Goal: Share content

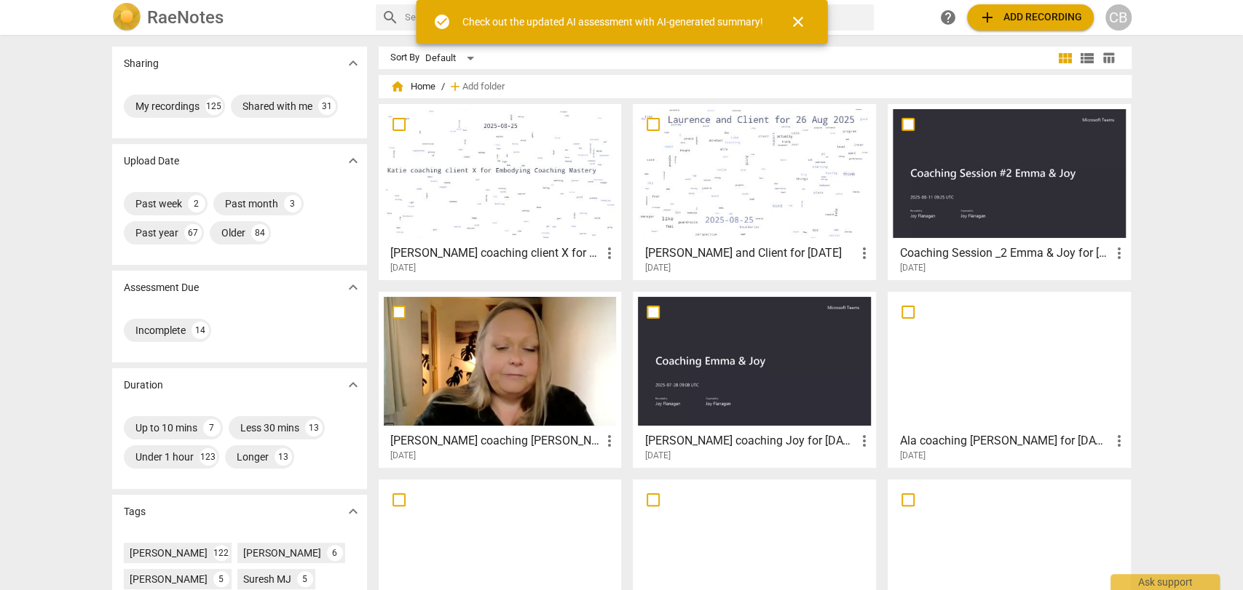
click at [475, 357] on div at bounding box center [500, 361] width 233 height 129
click at [475, 0] on html "[PERSON_NAME] search help add Add recording CB Sharing expand_more My recording…" at bounding box center [621, 0] width 1243 height 0
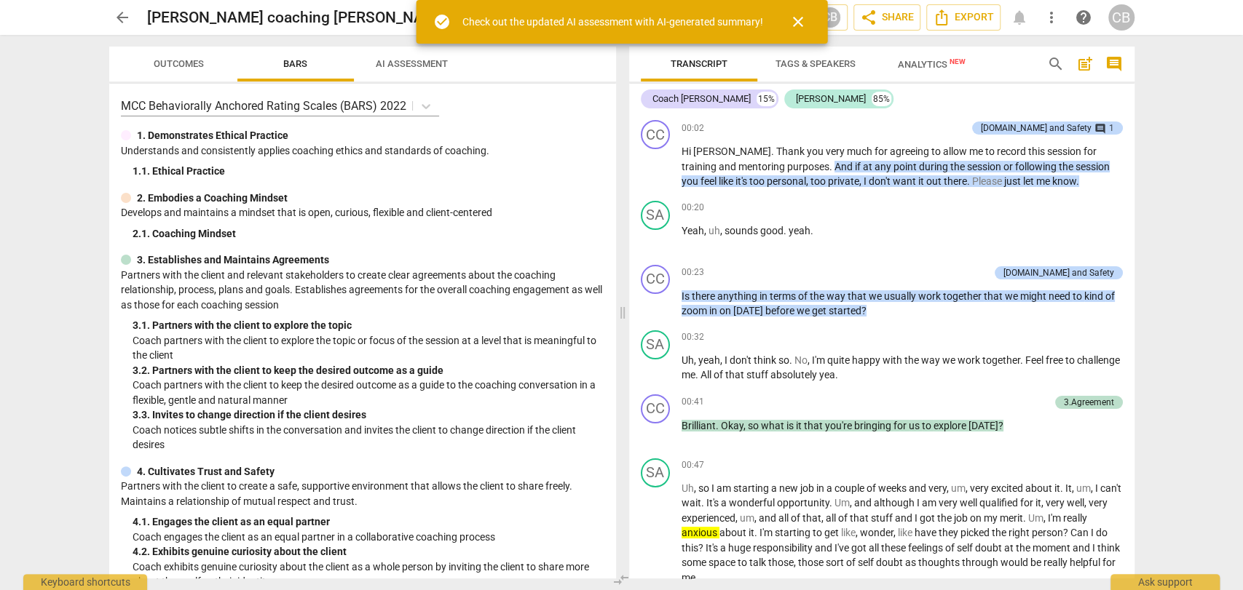
click at [798, 28] on span "close" at bounding box center [797, 21] width 17 height 17
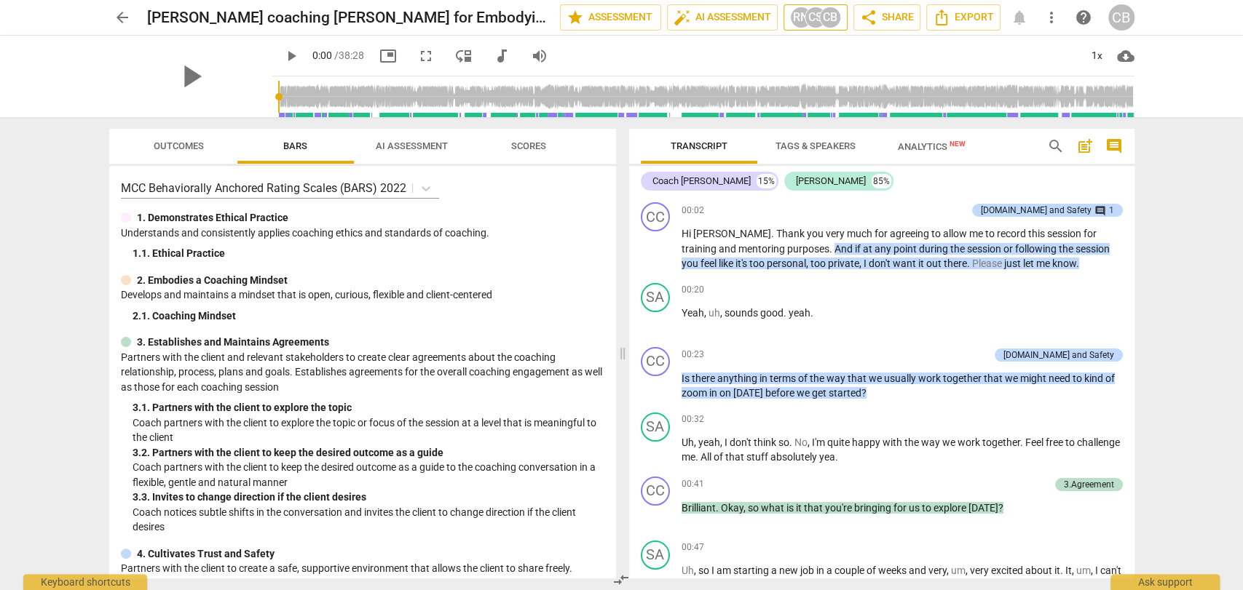
click at [808, 13] on div "CS" at bounding box center [815, 18] width 22 height 22
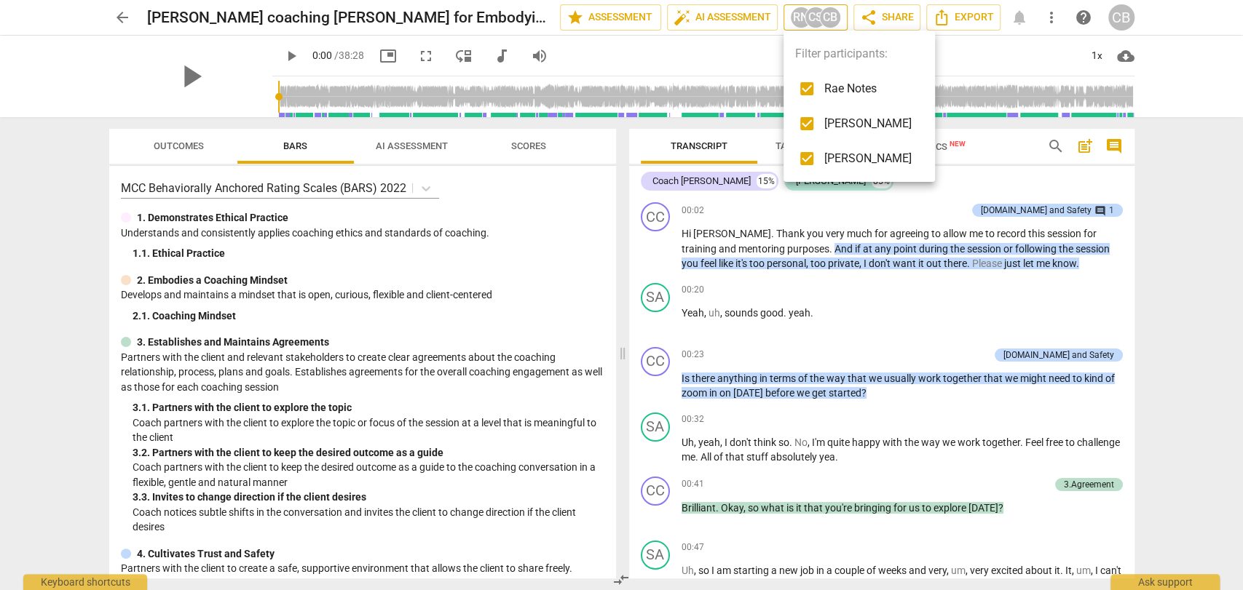
click at [808, 13] on div at bounding box center [621, 295] width 1243 height 590
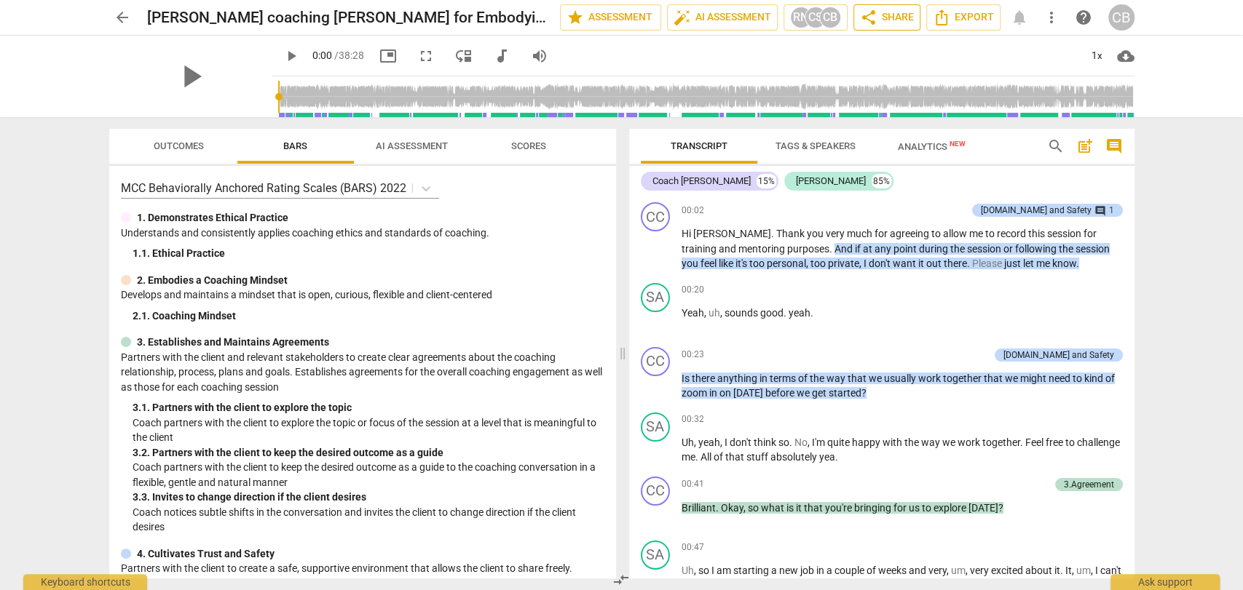
click at [879, 20] on span "share Share" at bounding box center [887, 17] width 54 height 17
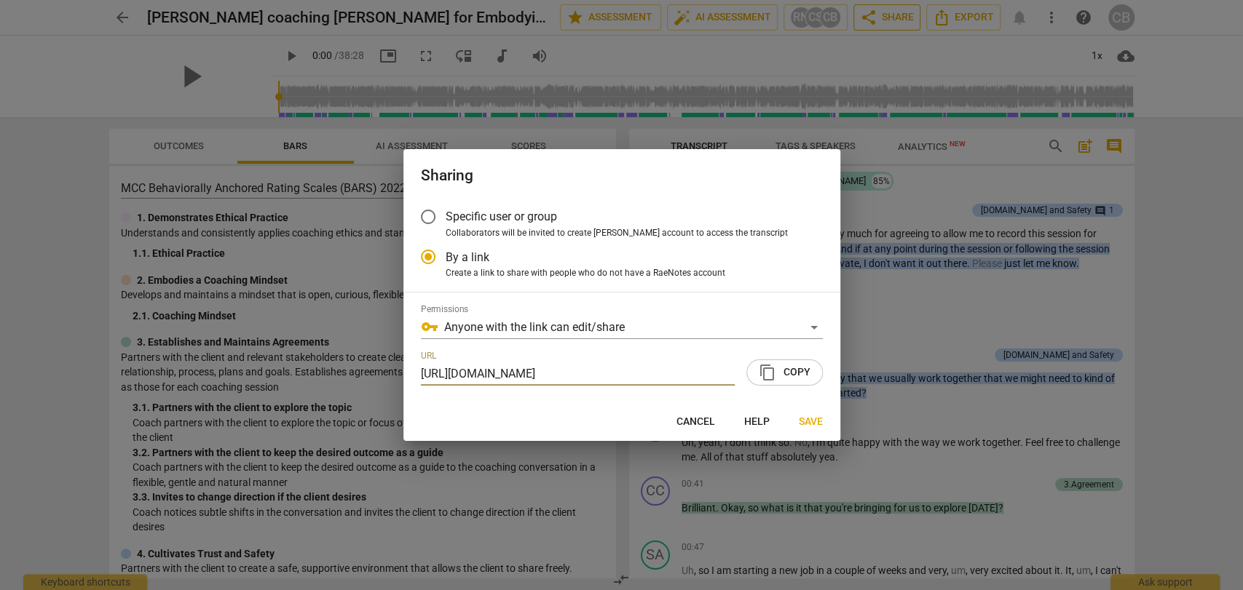
radio input "false"
click at [430, 217] on input "Specific user or group" at bounding box center [428, 216] width 35 height 35
radio input "false"
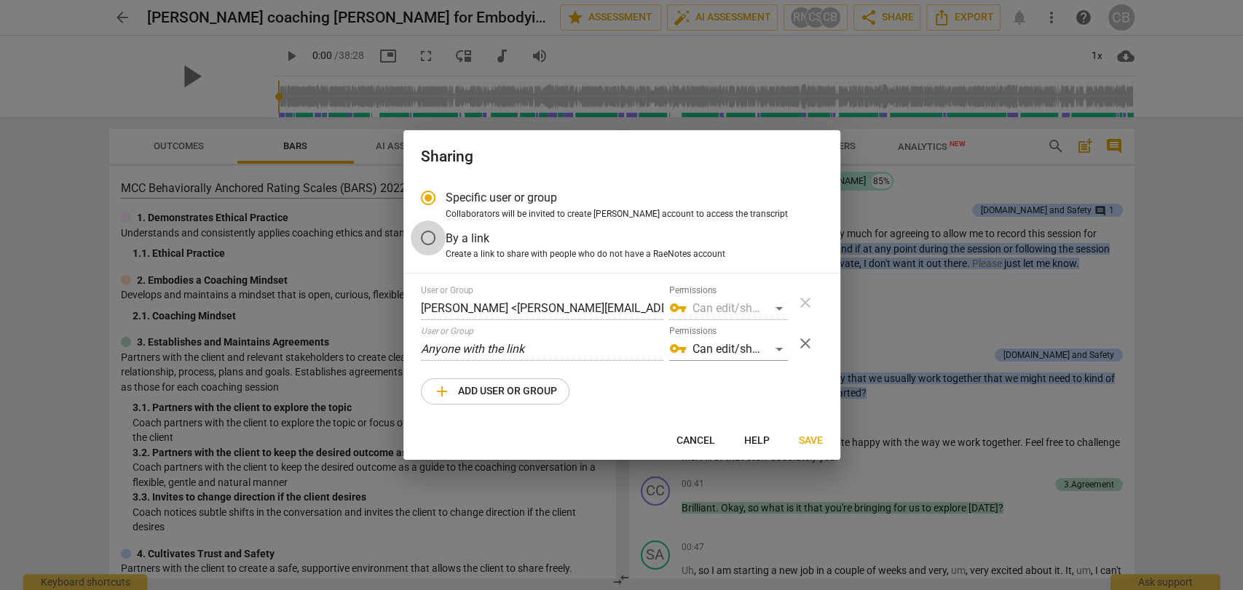
click at [427, 233] on input "By a link" at bounding box center [428, 238] width 35 height 35
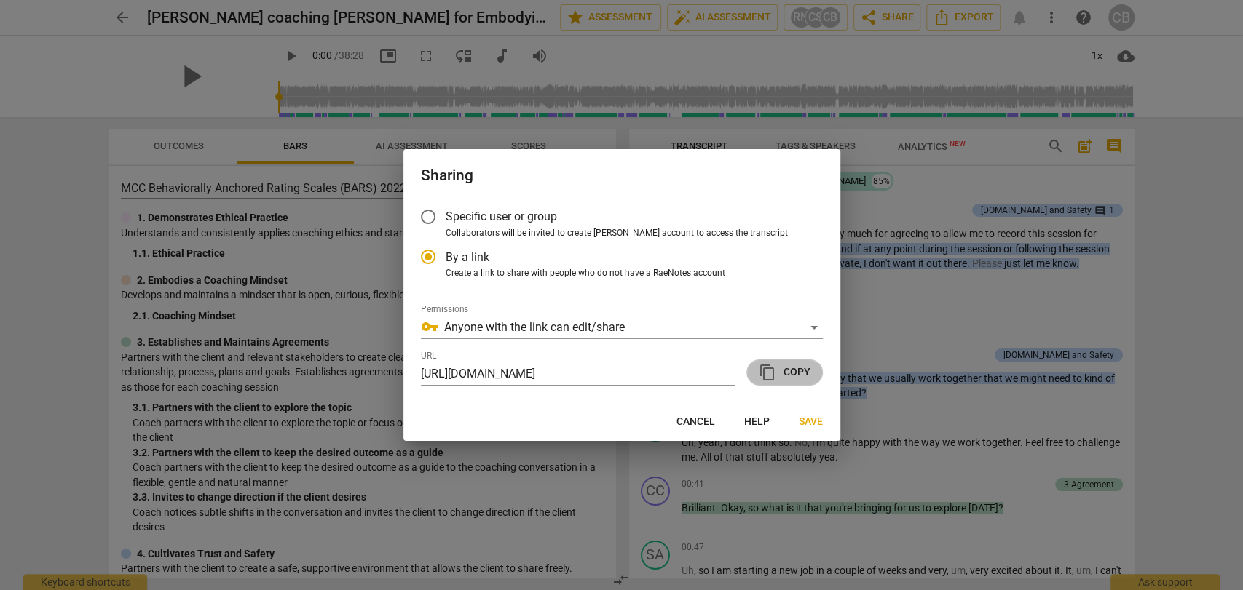
click at [782, 376] on span "content_copy Copy" at bounding box center [785, 372] width 52 height 17
click at [119, 21] on div at bounding box center [621, 295] width 1243 height 590
radio input "false"
